Goal: Share content: Share content

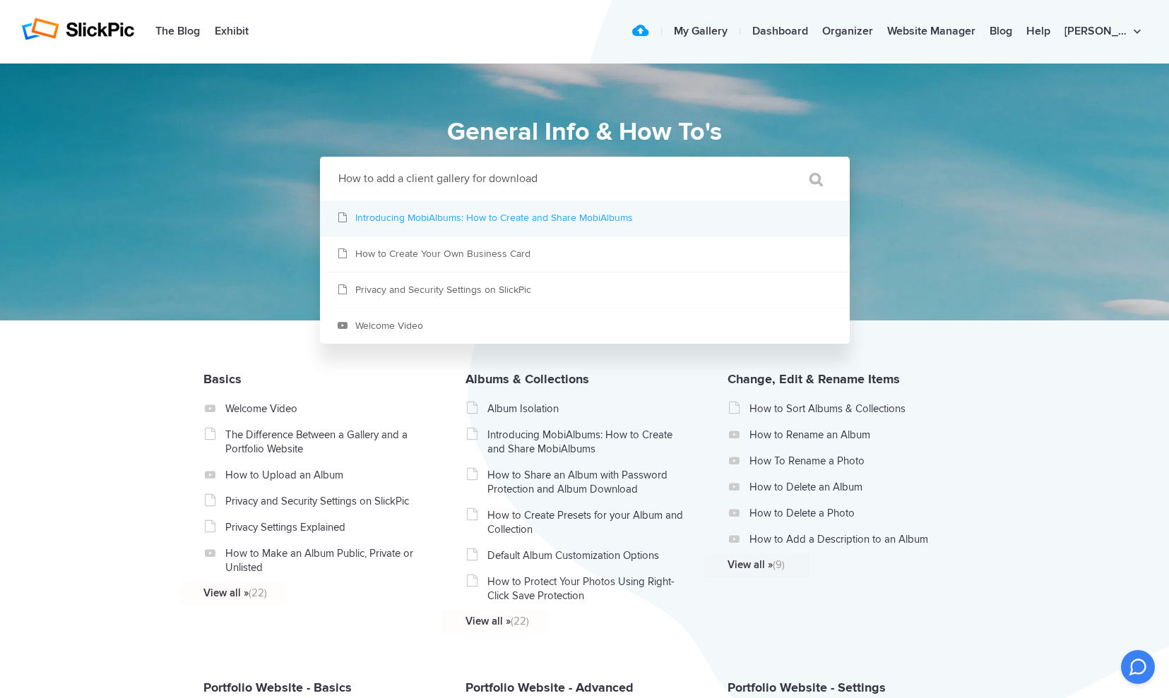
type input "How to add a client gallery for download"
click at [403, 219] on link "Introducing MobiAlbums: How to Create and Share MobiAlbums" at bounding box center [585, 218] width 530 height 35
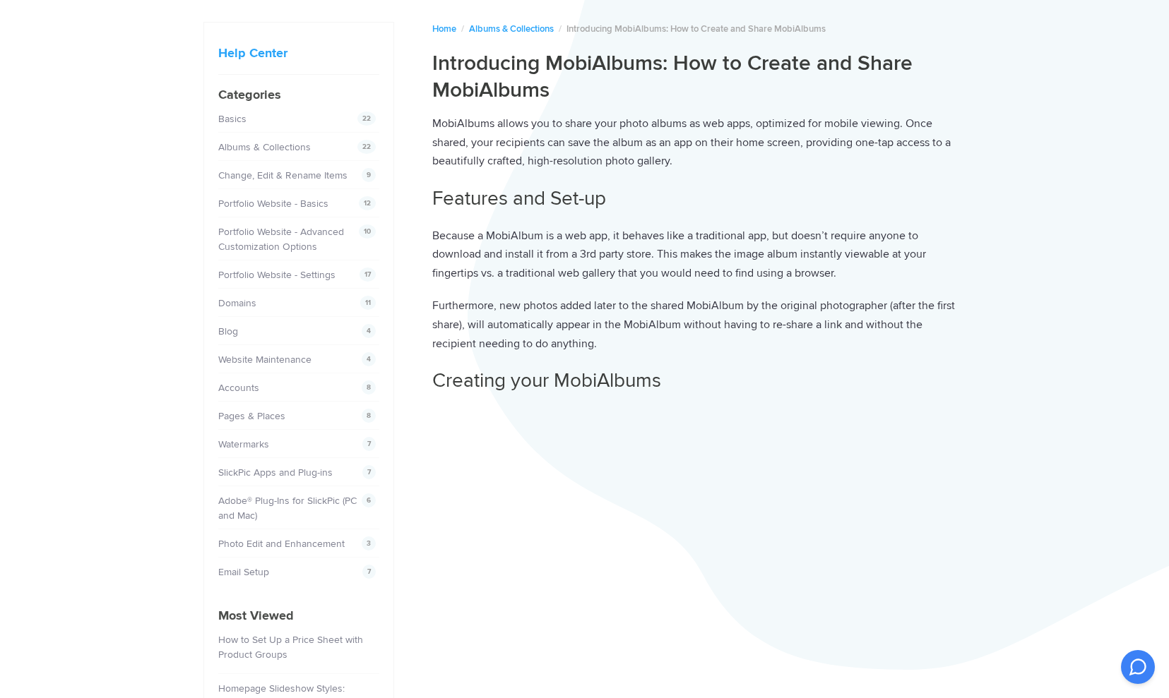
scroll to position [70, 0]
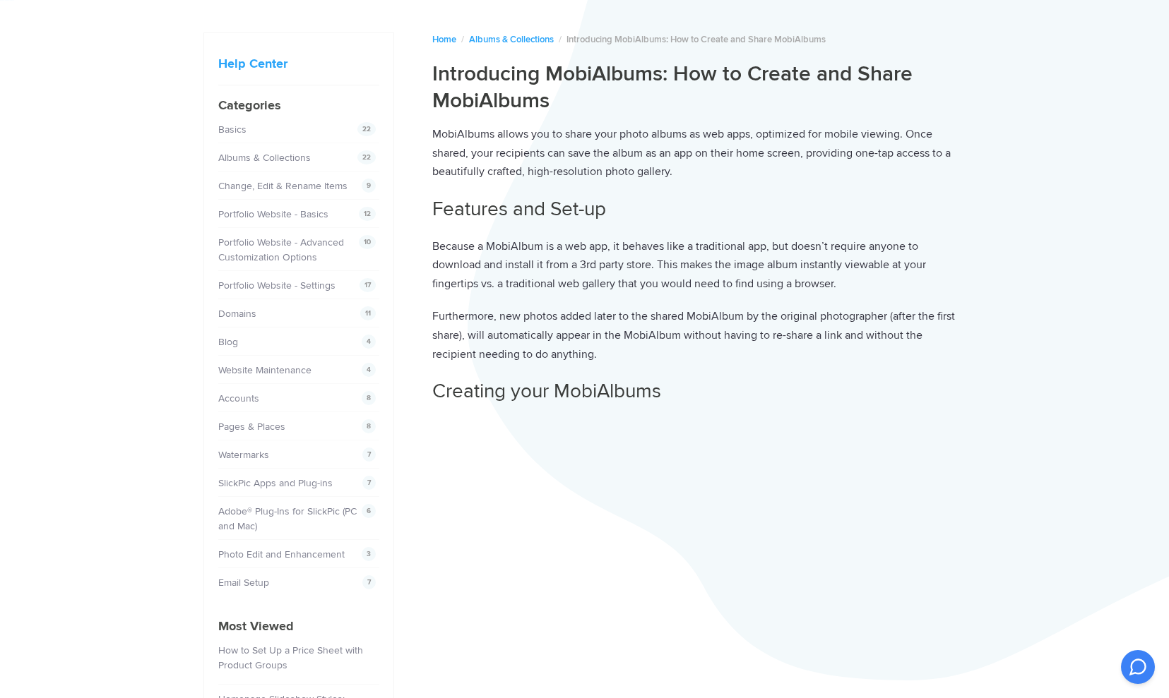
click at [236, 400] on link "Accounts" at bounding box center [238, 399] width 41 height 12
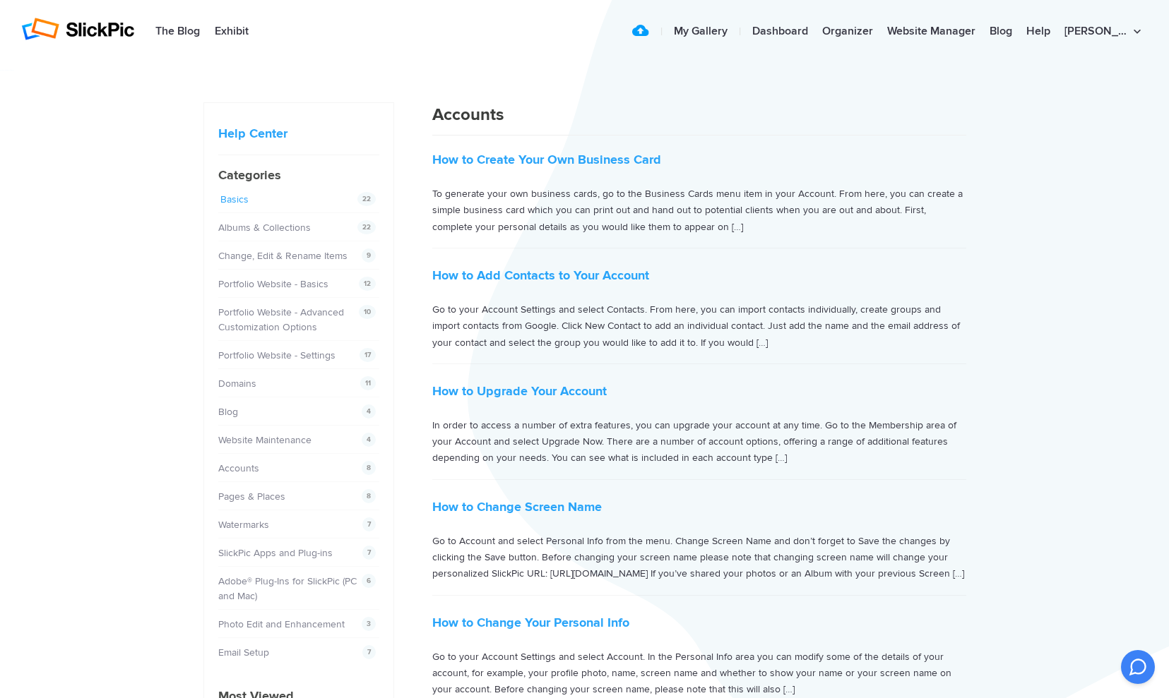
click at [240, 201] on link "Basics" at bounding box center [234, 199] width 28 height 12
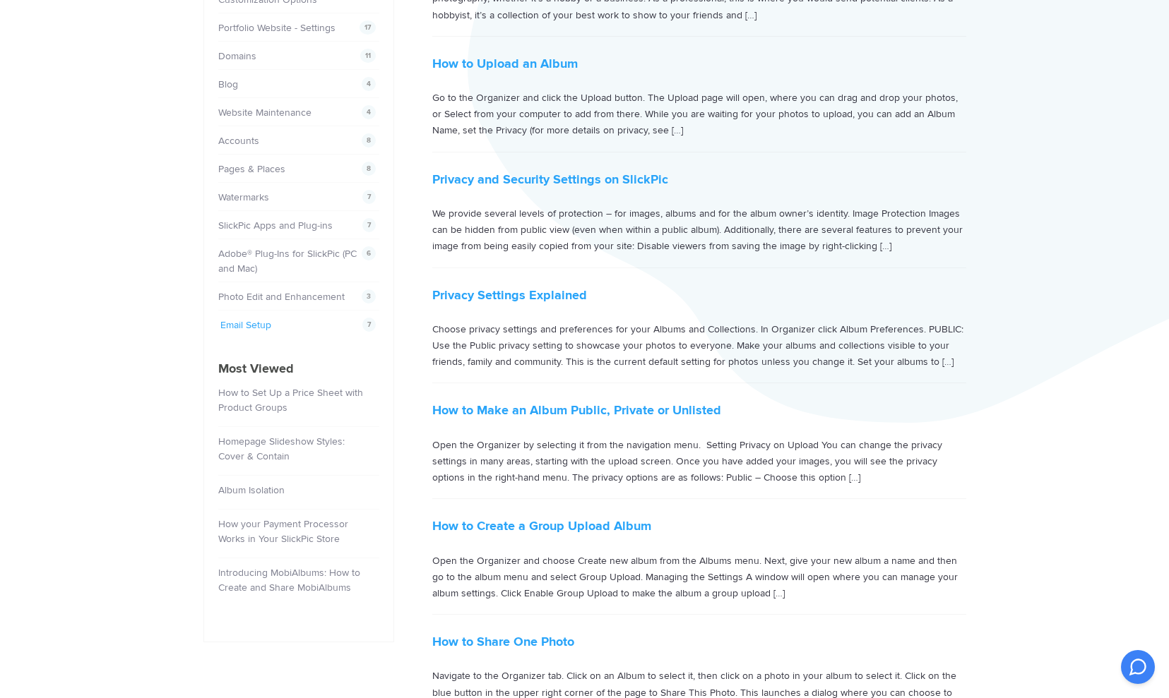
scroll to position [330, 0]
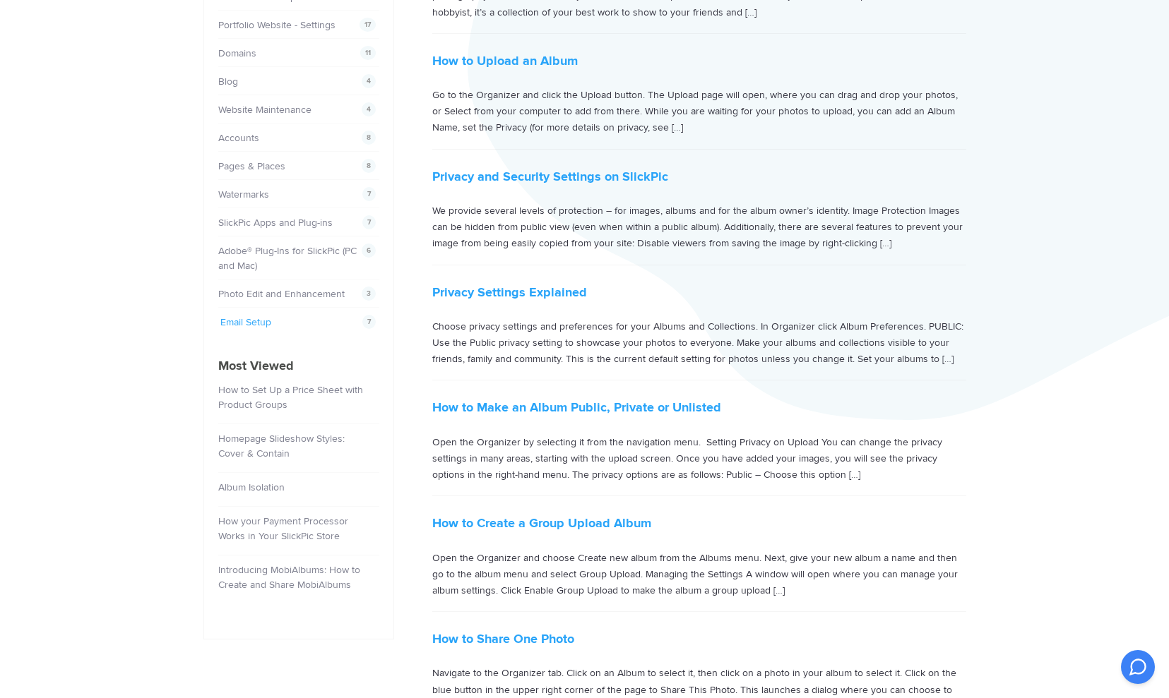
click at [258, 323] on link "Email Setup" at bounding box center [245, 322] width 51 height 12
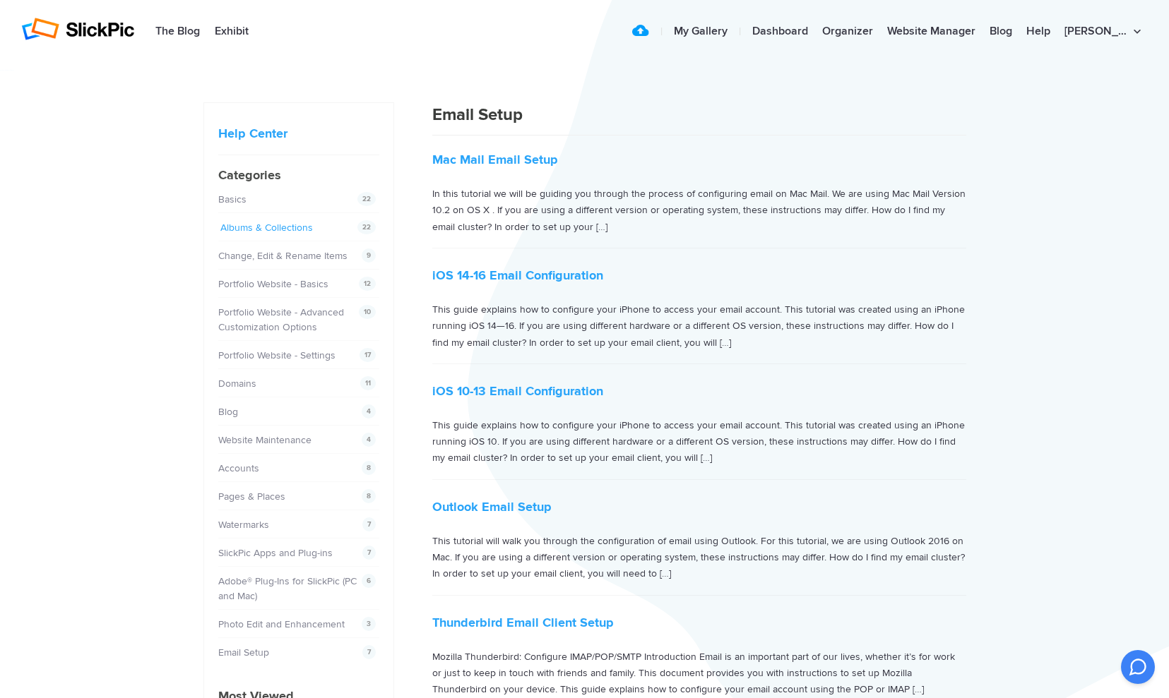
click at [266, 226] on link "Albums & Collections" at bounding box center [266, 228] width 93 height 12
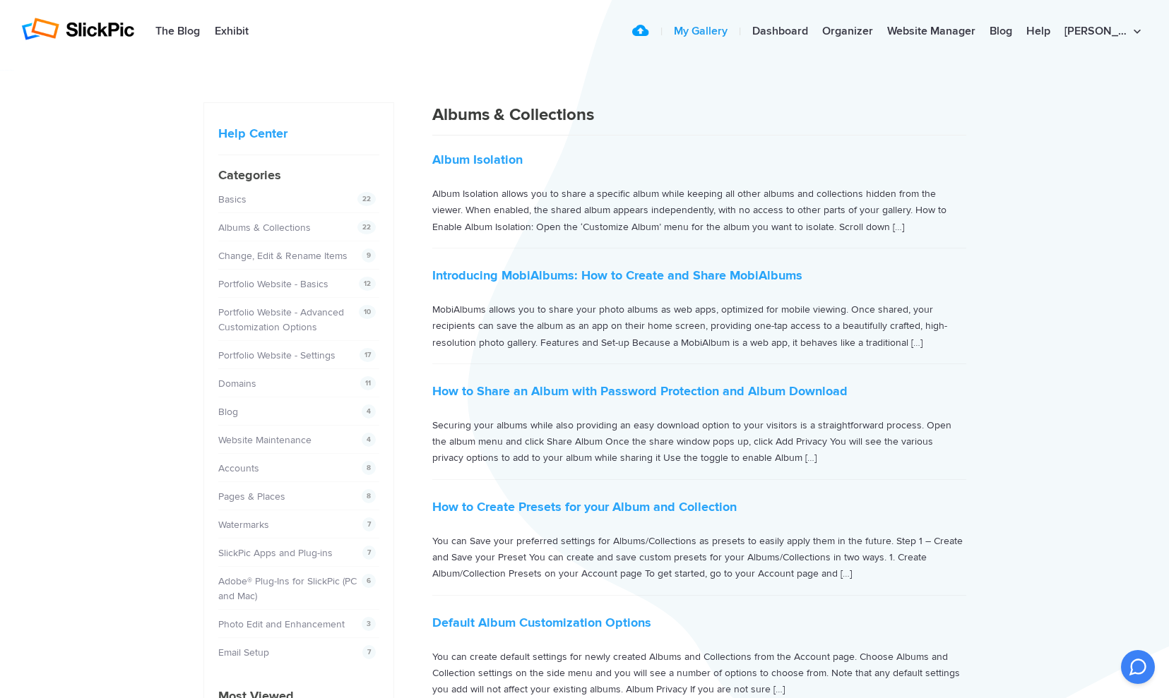
click at [734, 35] on link "My Gallery" at bounding box center [701, 32] width 68 height 28
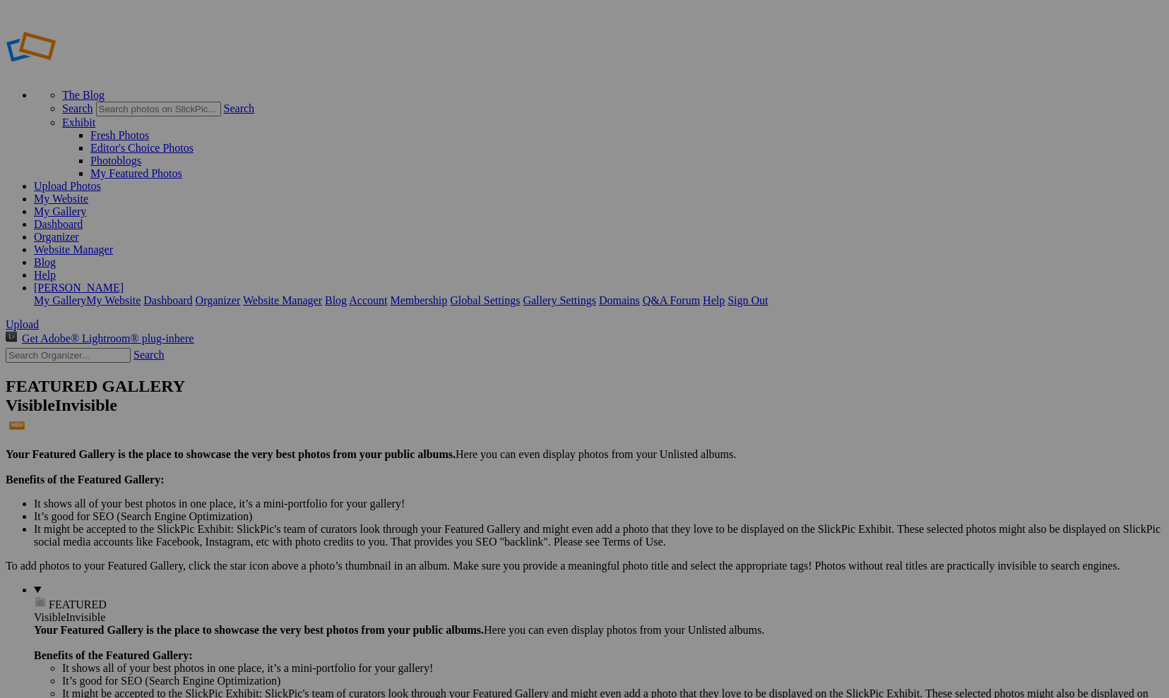
click at [272, 206] on div at bounding box center [584, 349] width 1169 height 698
click at [276, 222] on div at bounding box center [584, 349] width 1169 height 698
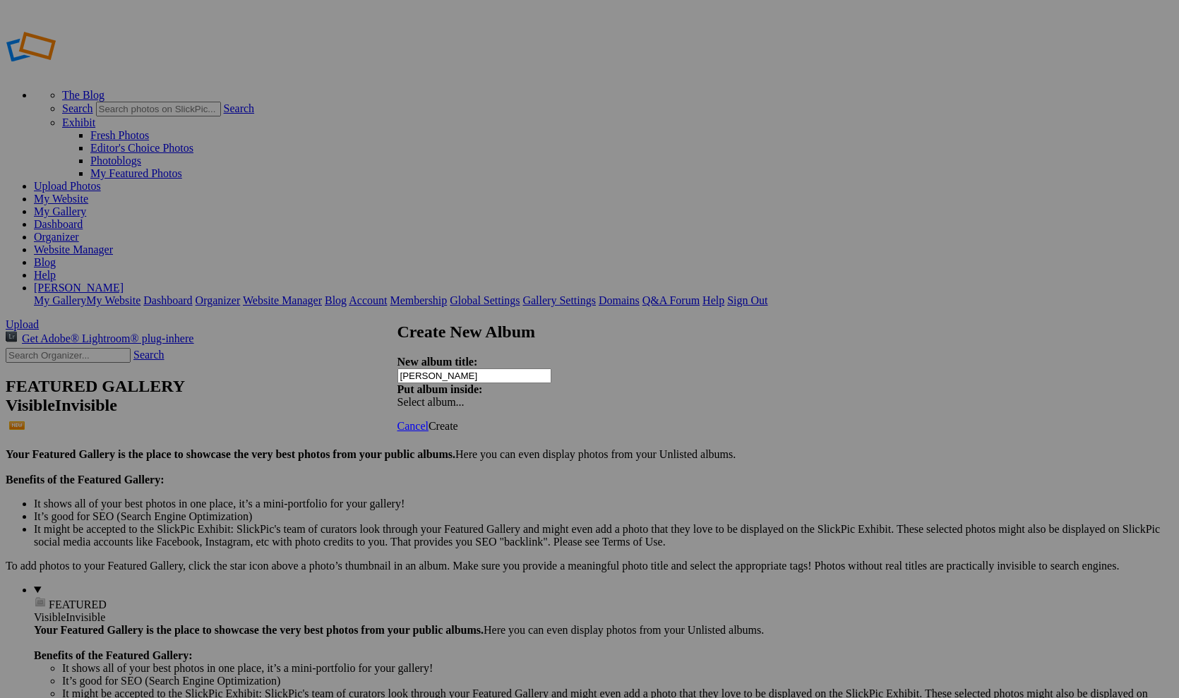
type input "[PERSON_NAME]"
click at [398, 396] on span at bounding box center [398, 402] width 0 height 12
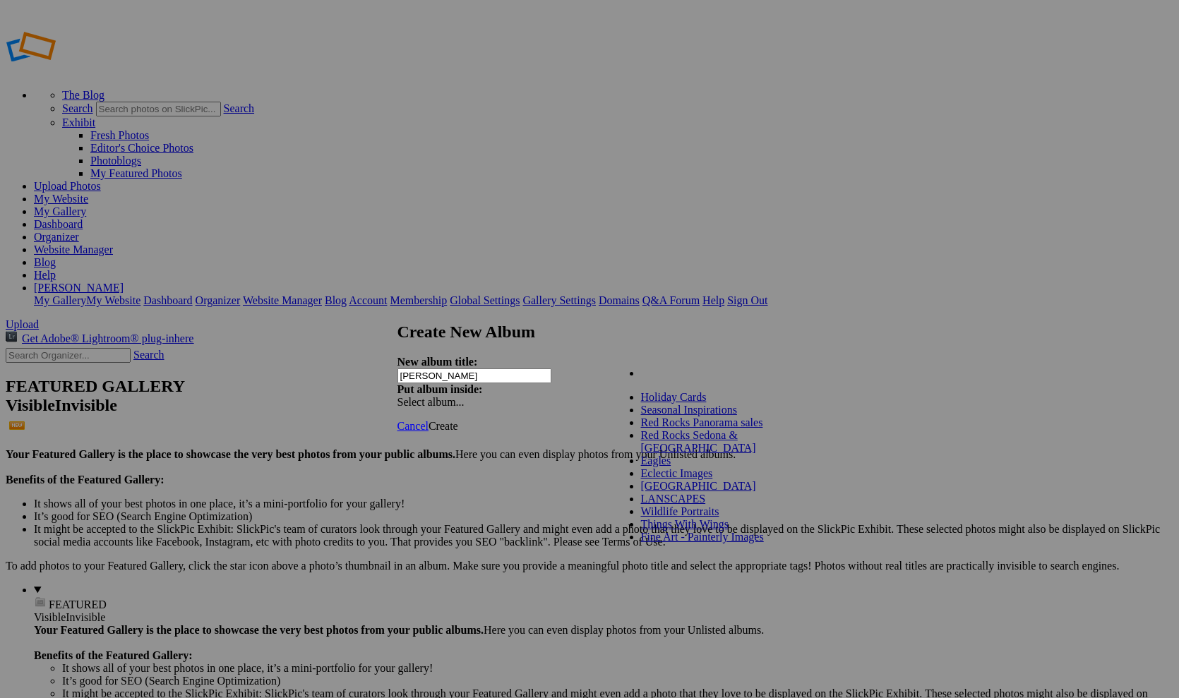
click at [755, 356] on div "New album title: Barbara Gobbs Put album inside: Select album..." at bounding box center [585, 382] width 374 height 53
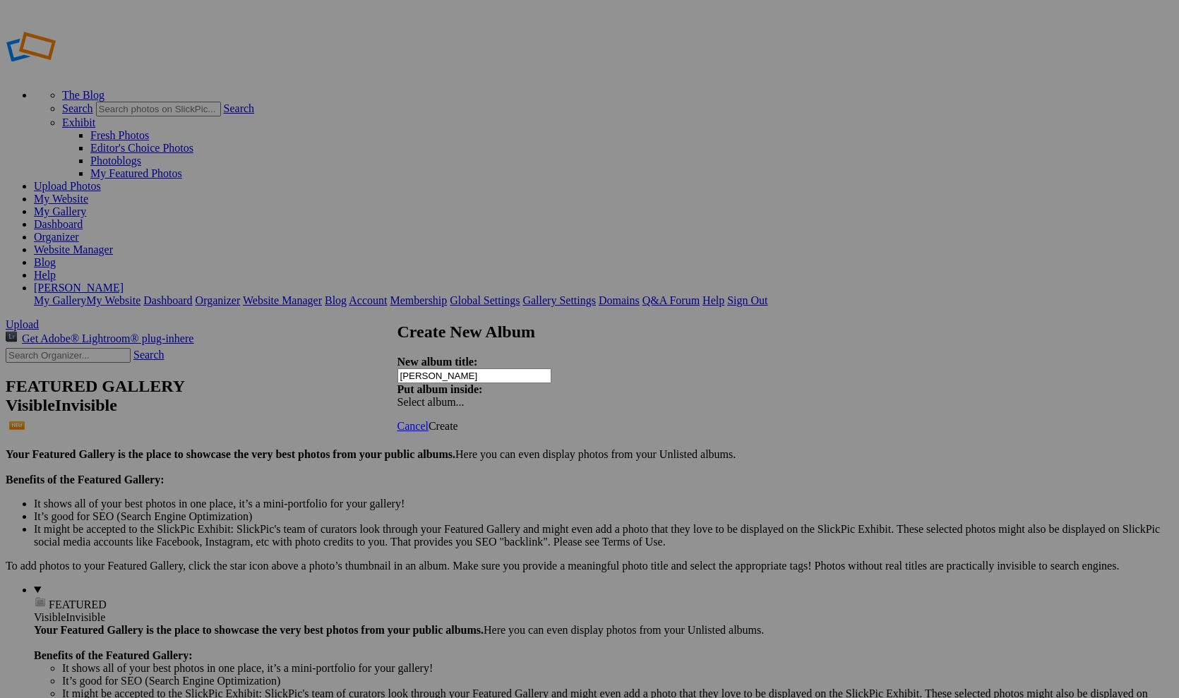
click at [458, 420] on span "Create" at bounding box center [444, 426] width 30 height 12
type input "Sterling & Meadow Rew"
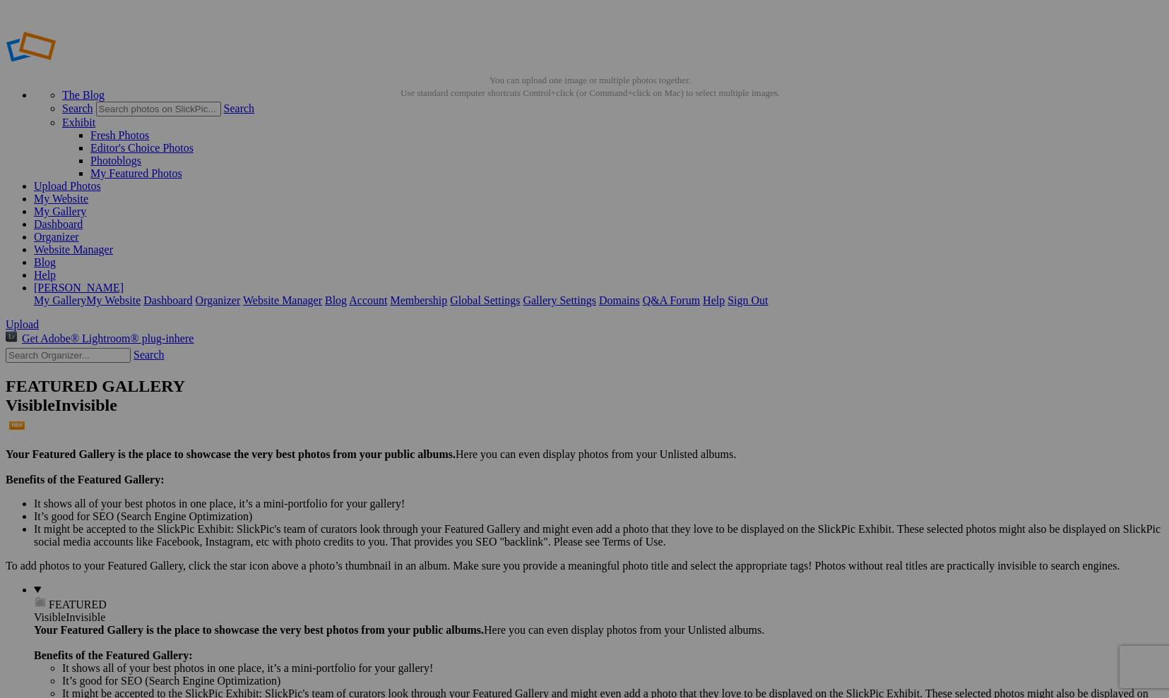
drag, startPoint x: 470, startPoint y: 272, endPoint x: 650, endPoint y: 268, distance: 180.1
type input "2484860_103567252990271_2955466695935701676_o_upscale"
drag, startPoint x: 467, startPoint y: 273, endPoint x: 678, endPoint y: 266, distance: 210.6
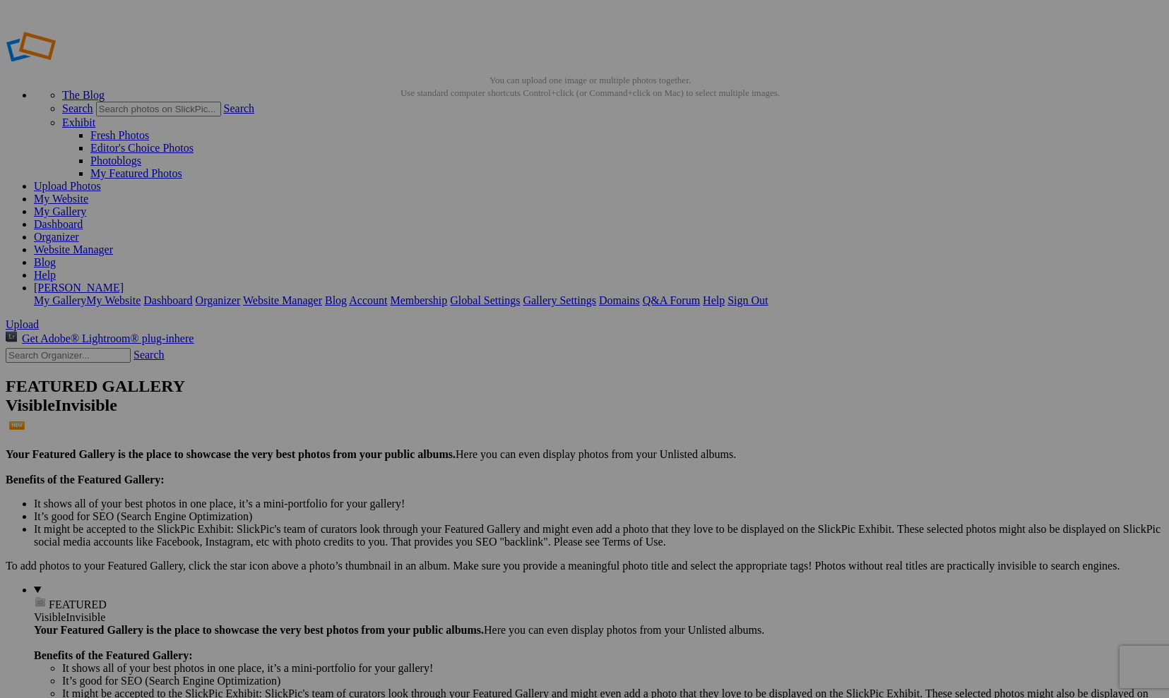
type input "Cool Cat Christmas"
drag, startPoint x: 341, startPoint y: 273, endPoint x: 557, endPoint y: 281, distance: 216.2
type input "Cat Chaos Christmas card"
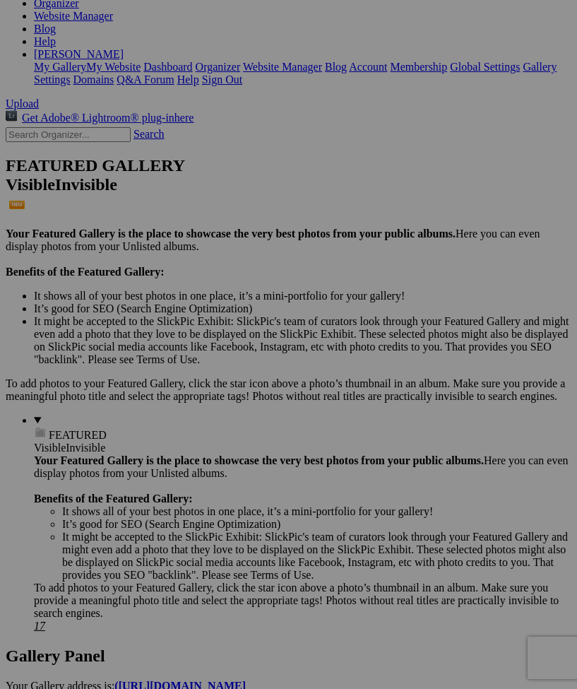
scroll to position [244, 0]
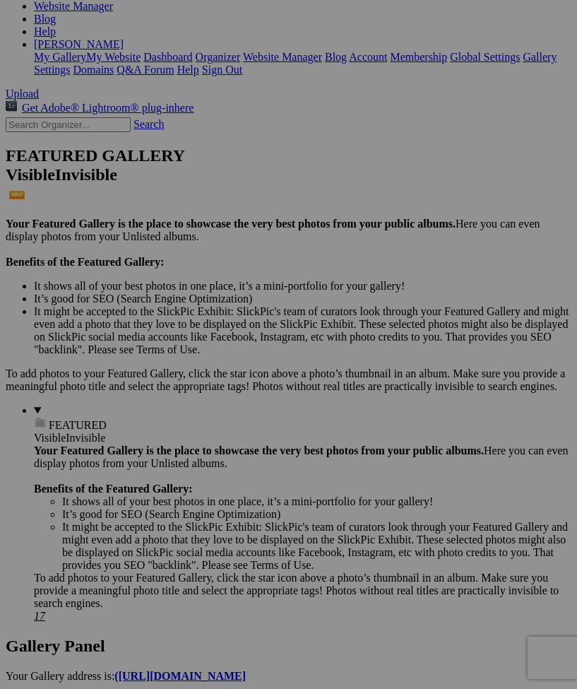
type input "<a href='[URL][DOMAIN_NAME][PERSON_NAME]' target='_blank'><img src='[URL][DOMAI…"
type input "[URL][DOMAIN_NAME][PERSON_NAME]"
type input "[URL=[URL][DOMAIN_NAME][PERSON_NAME][DOMAIN_NAME]]"
type input "<a href='[URL][DOMAIN_NAME][PERSON_NAME]' target='_blank'><img src='[URL][DOMAI…"
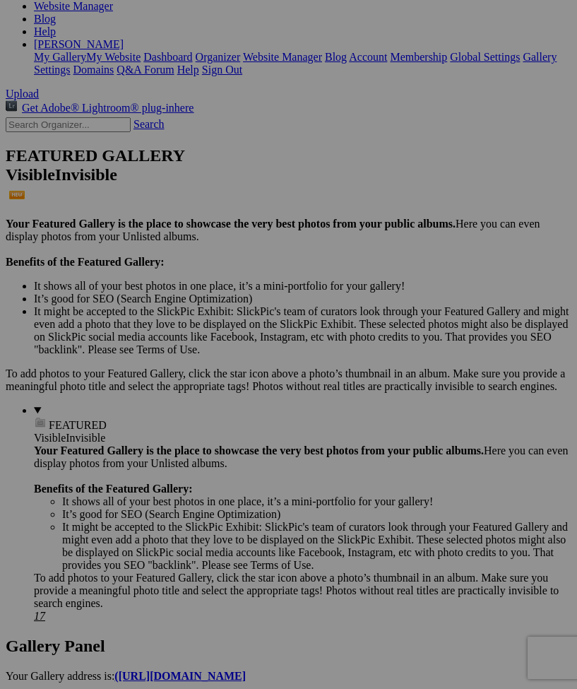
type input "[URL][DOMAIN_NAME][PERSON_NAME]"
type input "[URL=[URL][DOMAIN_NAME][PERSON_NAME][DOMAIN_NAME]]"
type input "<a href='[URL][DOMAIN_NAME][PERSON_NAME]' target='_blank'><img src='[URL][DOMAI…"
type input "[URL][DOMAIN_NAME][PERSON_NAME]"
type input "[URL=[URL][DOMAIN_NAME][PERSON_NAME][DOMAIN_NAME]]"
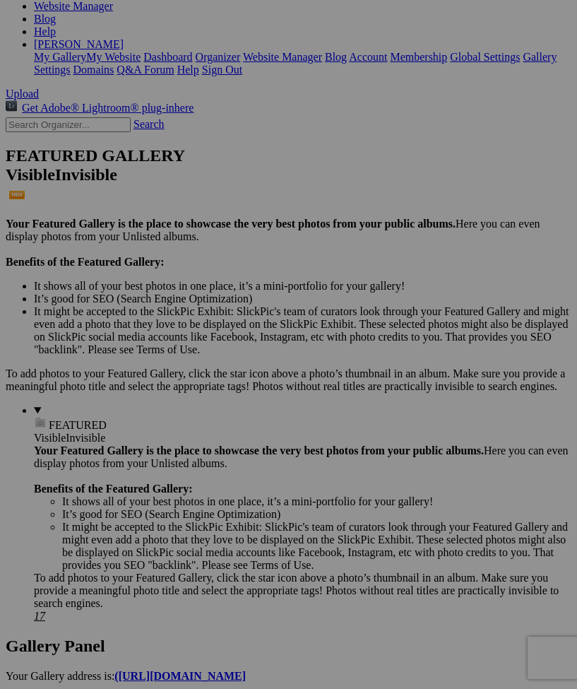
type input "<a href='[URL][DOMAIN_NAME][PERSON_NAME]' target='_blank'><img src='[URL][DOMAI…"
type input "[URL][DOMAIN_NAME][PERSON_NAME]"
type input "[URL=[URL][DOMAIN_NAME][PERSON_NAME][DOMAIN_NAME]]"
type input "<a href='[URL][DOMAIN_NAME][PERSON_NAME]' target='_blank'><img src='[URL][DOMAI…"
type input "[URL][DOMAIN_NAME][PERSON_NAME]"
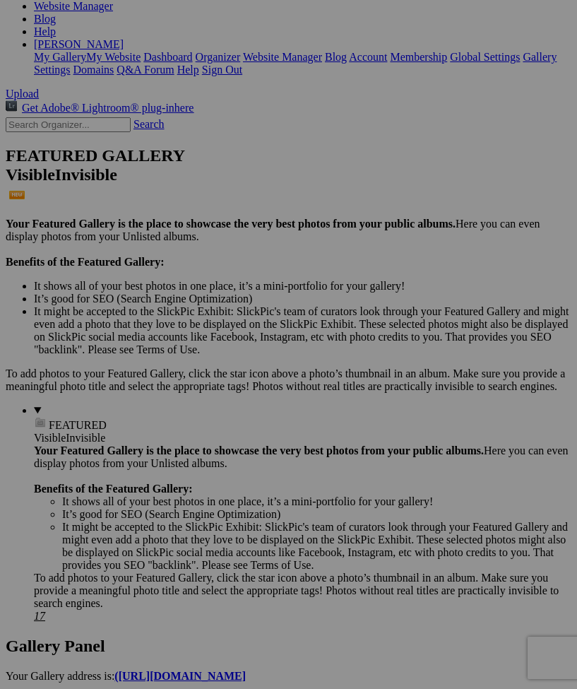
type input "[URL=[URL][DOMAIN_NAME][PERSON_NAME][DOMAIN_NAME]]"
type input "<a href='[URL][DOMAIN_NAME][PERSON_NAME]' target='_blank'><img src='[URL][DOMAI…"
type input "[URL][DOMAIN_NAME][PERSON_NAME]"
type input "[URL=[URL][DOMAIN_NAME][PERSON_NAME][DOMAIN_NAME]]"
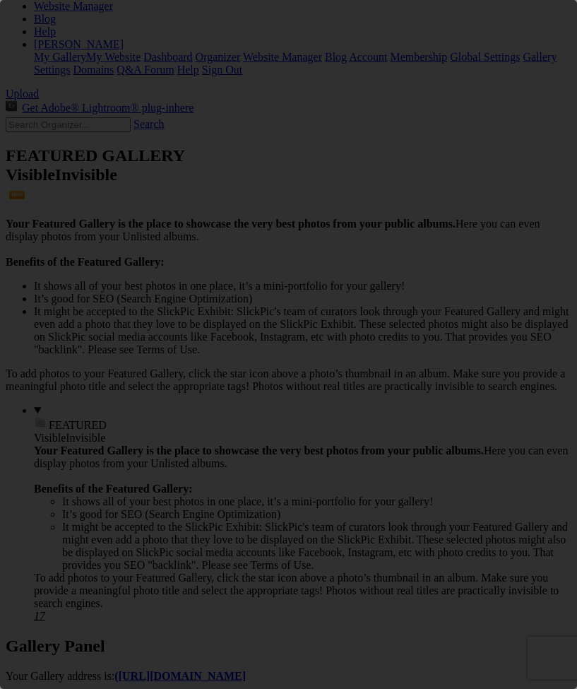
scroll to position [0, 0]
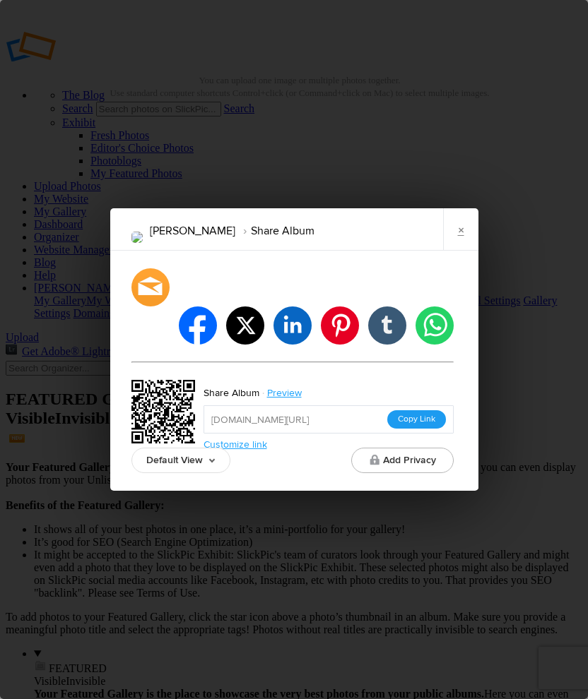
click at [427, 410] on button "Copy Link" at bounding box center [416, 419] width 59 height 18
click at [149, 308] on div at bounding box center [150, 287] width 42 height 42
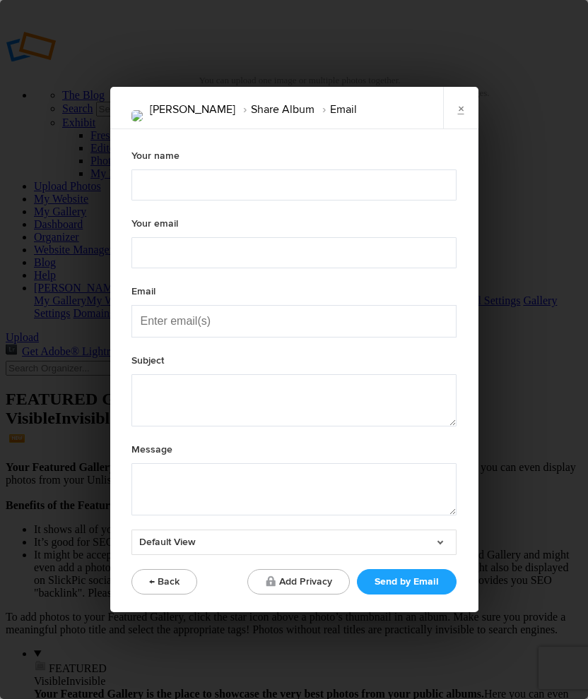
type textarea "Check out "[PERSON_NAME]" album!"
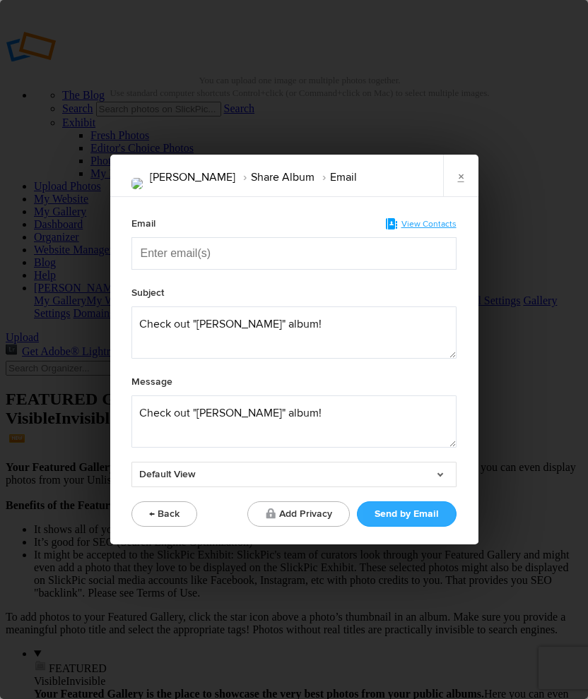
click at [395, 520] on button "Send by Email" at bounding box center [407, 513] width 100 height 25
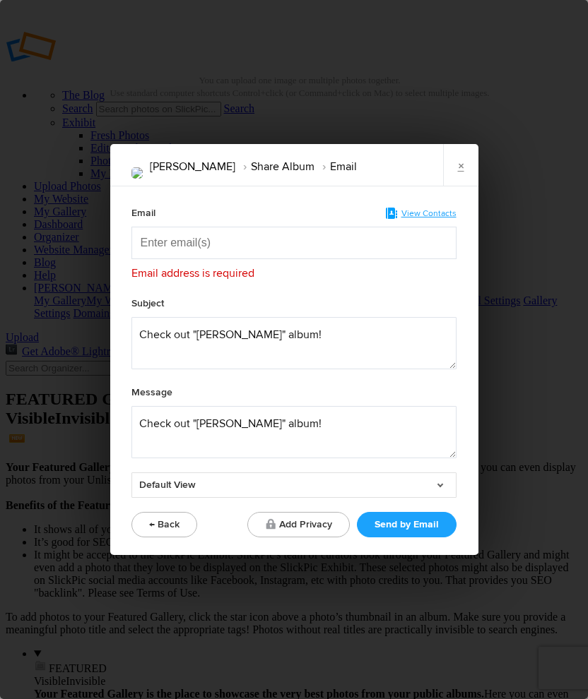
click at [174, 253] on input "Enter email(s)" at bounding box center [211, 242] width 141 height 31
type input "[EMAIL_ADDRESS][DOMAIN_NAME]"
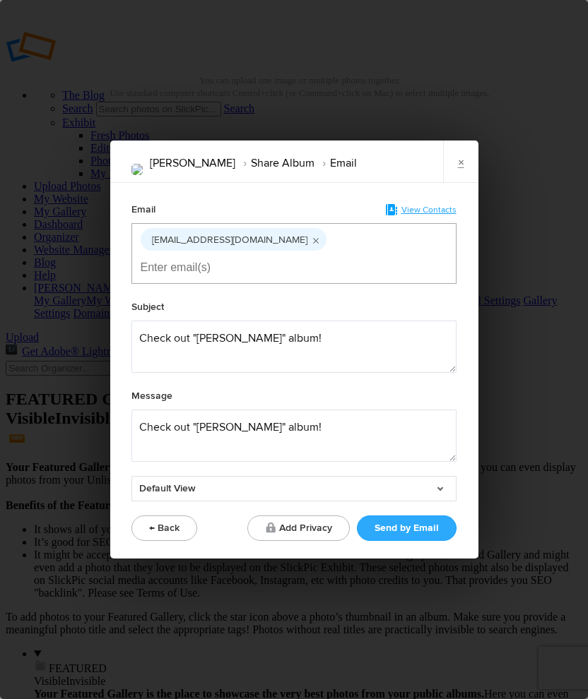
click at [410, 516] on button "Send by Email" at bounding box center [407, 528] width 100 height 25
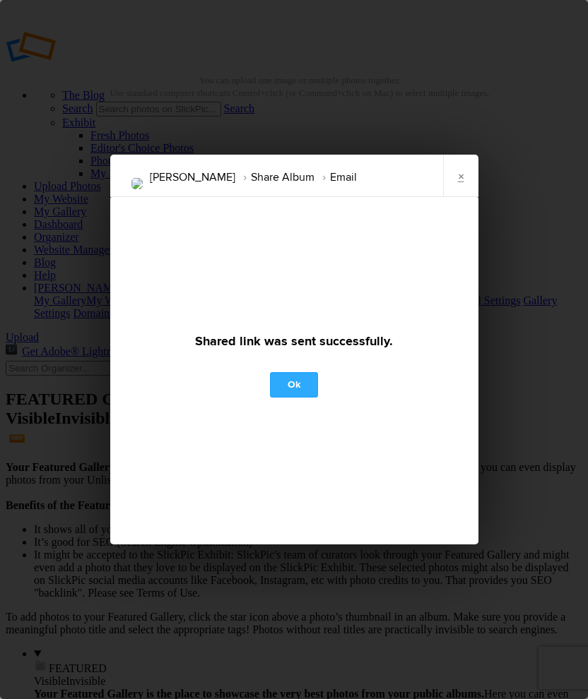
click at [297, 388] on link "Ok" at bounding box center [294, 384] width 48 height 25
